Goal: Task Accomplishment & Management: Manage account settings

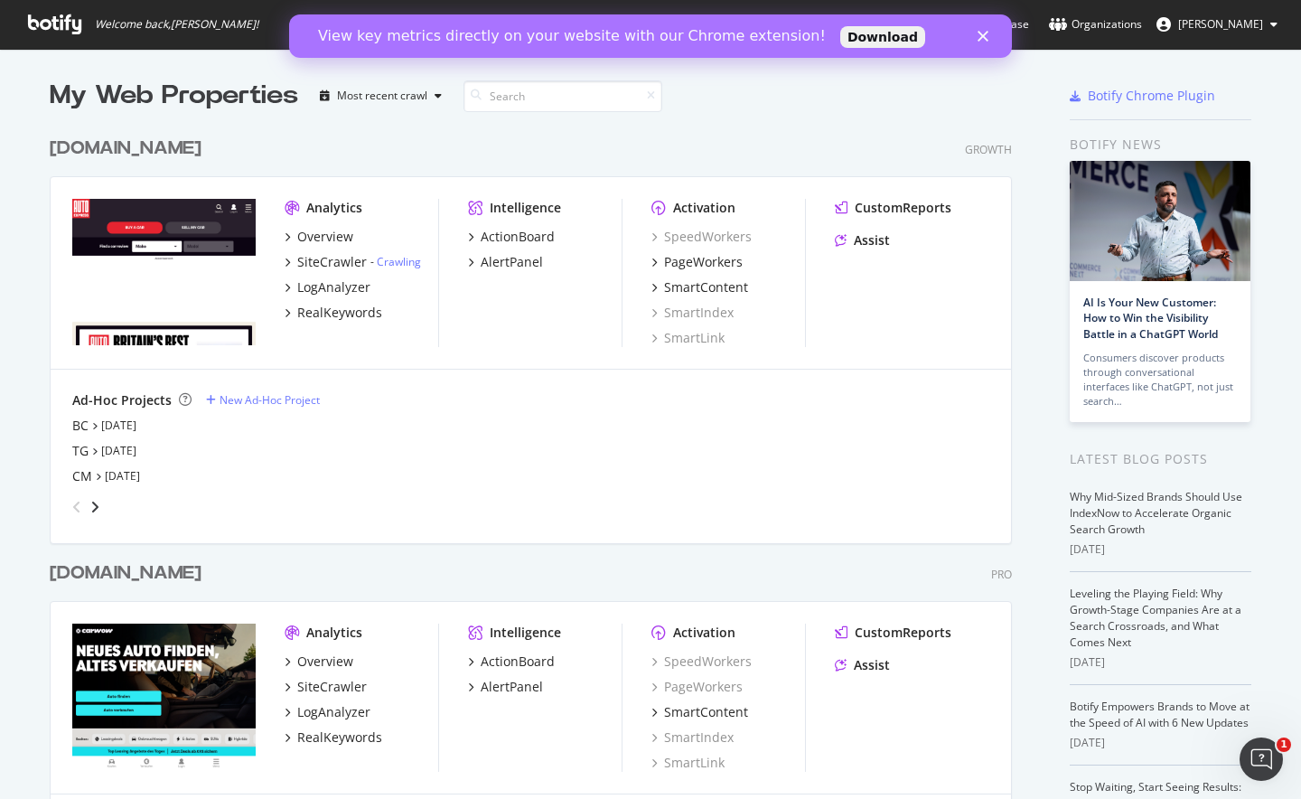
click at [202, 151] on div "www.autoexpress.co.uk" at bounding box center [126, 149] width 152 height 26
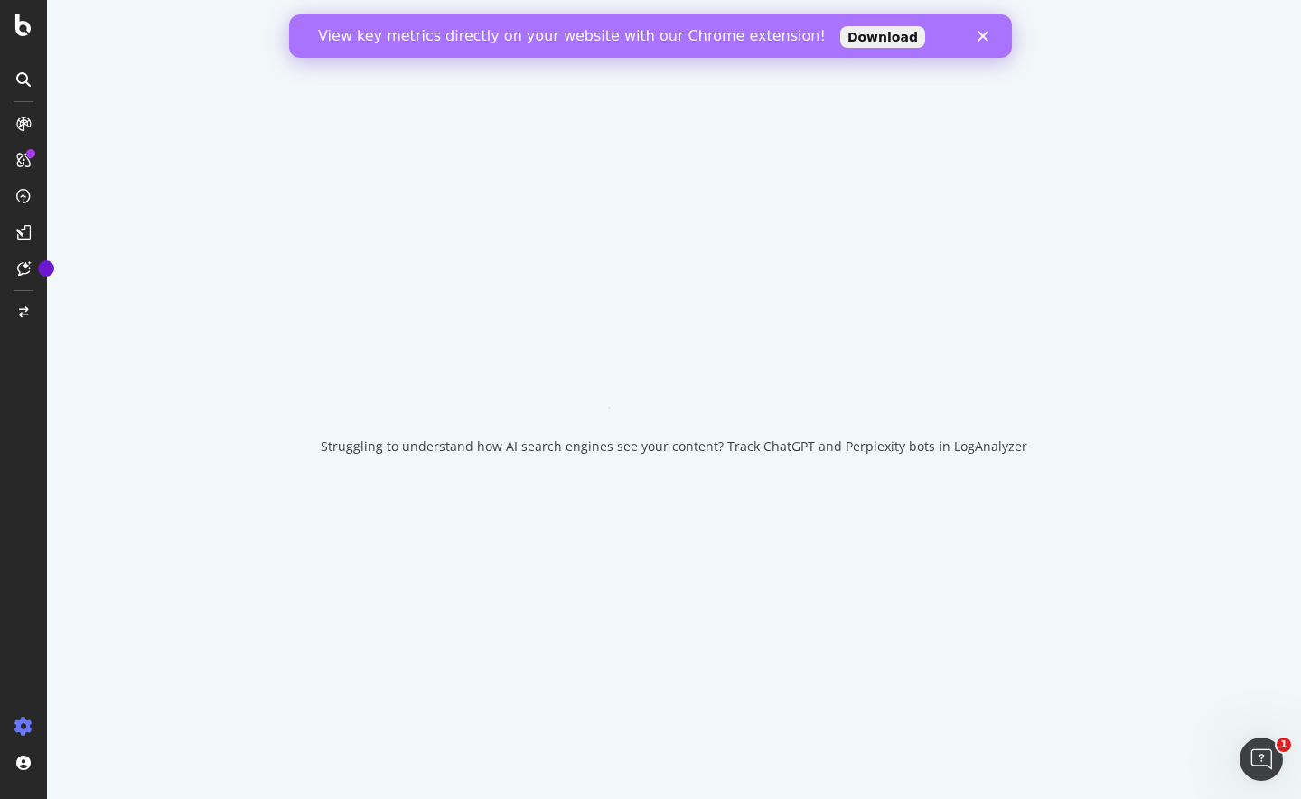
click at [979, 33] on icon "Fermer" at bounding box center [983, 36] width 11 height 11
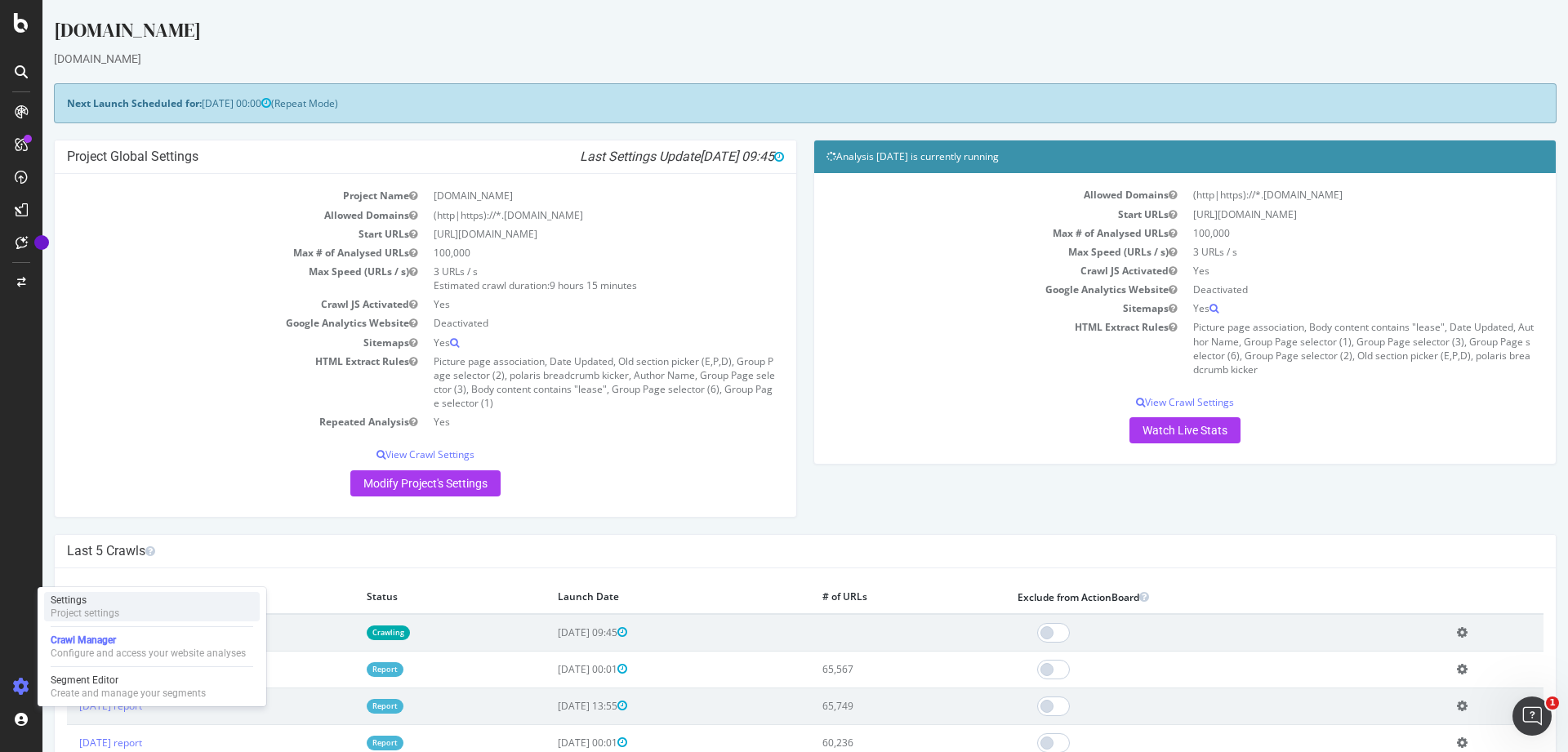
click at [133, 606] on div "Settings Project settings" at bounding box center [152, 606] width 216 height 30
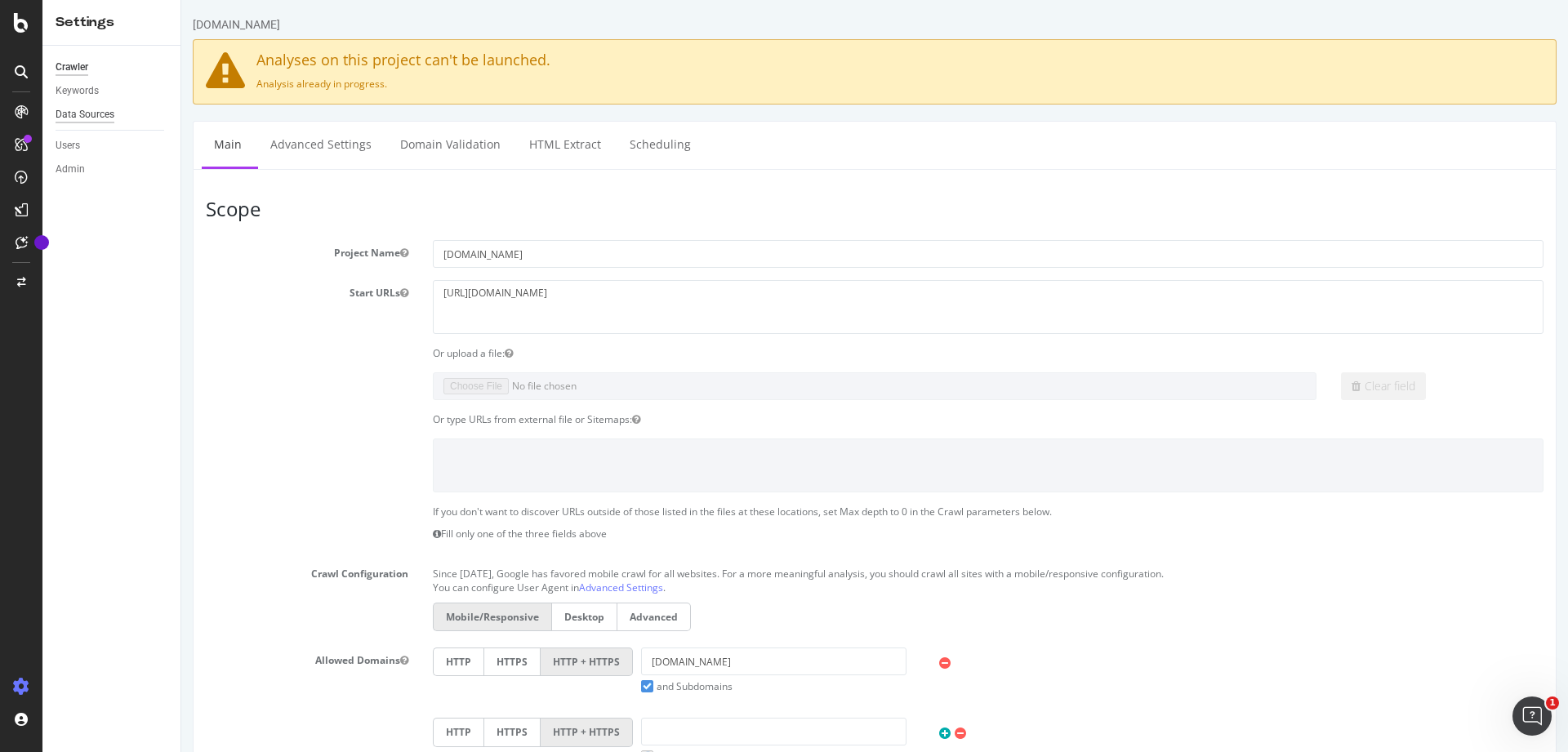
click at [96, 108] on div "Data Sources" at bounding box center [84, 114] width 59 height 17
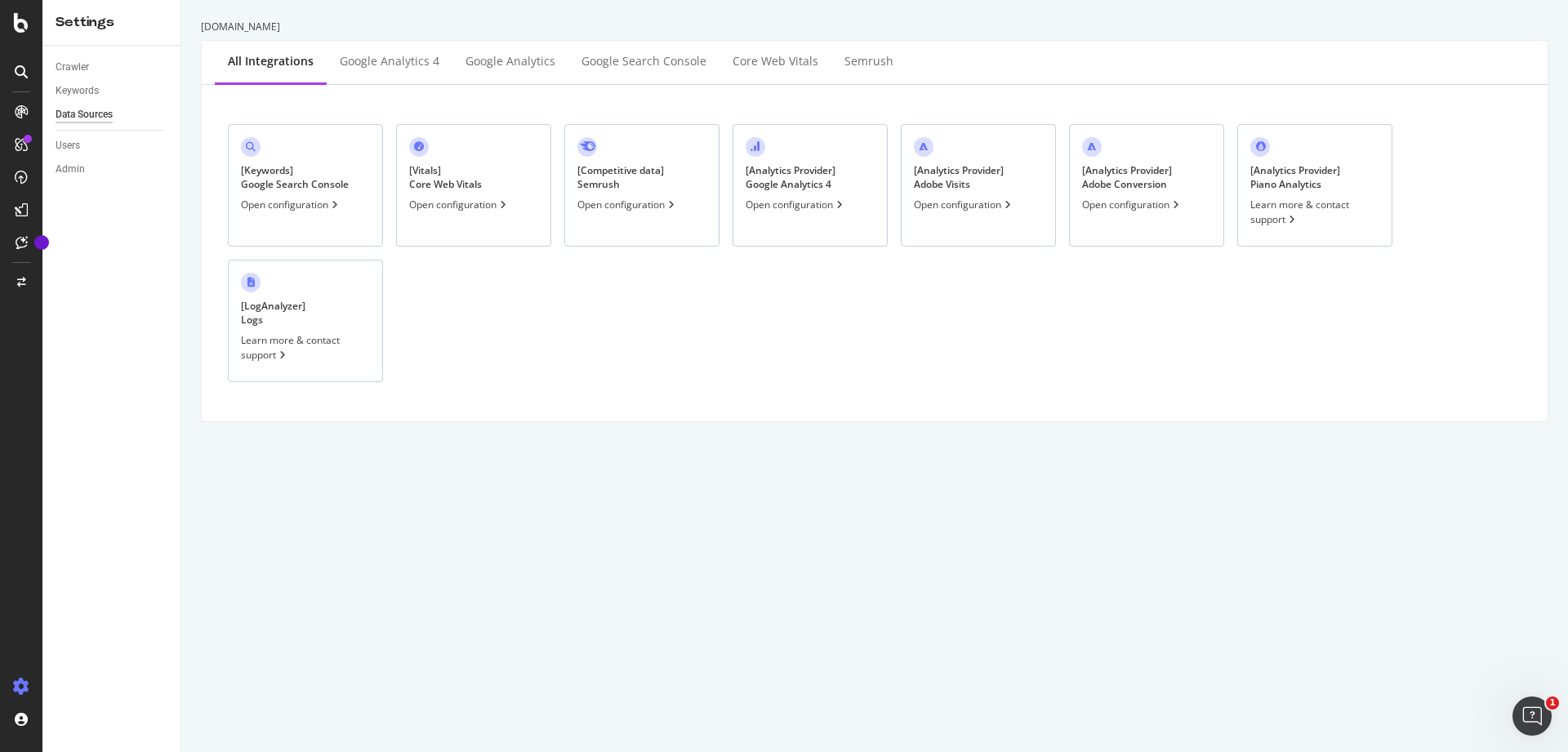
click at [792, 226] on div "[ Analytics Provider ] Google Analytics 4 Open configuration" at bounding box center [811, 185] width 155 height 123
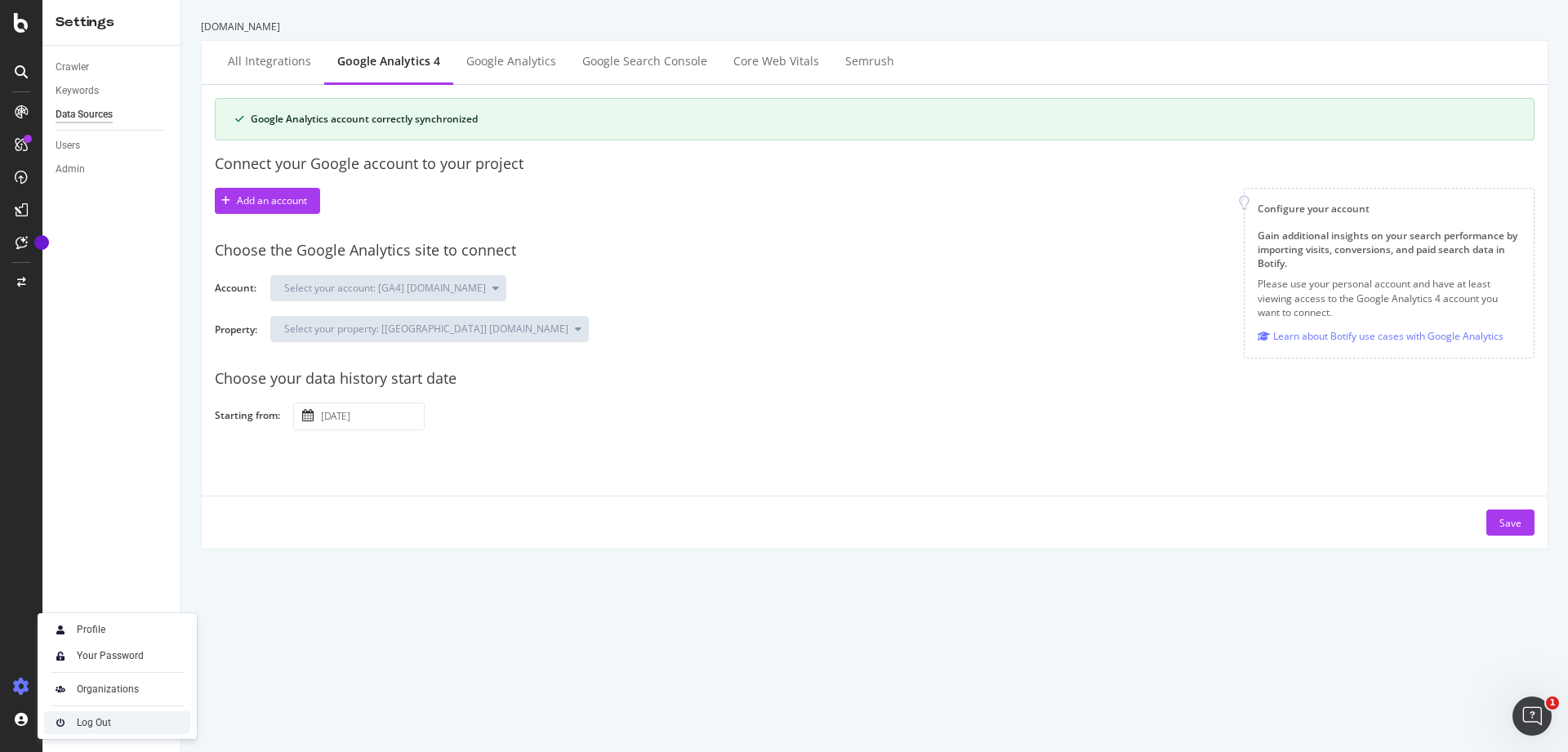
click at [101, 721] on div "Log Out" at bounding box center [94, 722] width 34 height 13
